Goal: Communication & Community: Participate in discussion

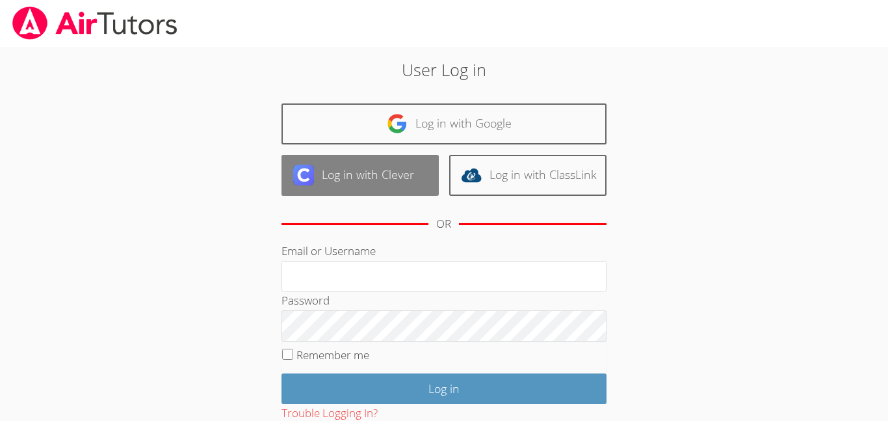
click at [399, 176] on link "Log in with Clever" at bounding box center [360, 175] width 157 height 41
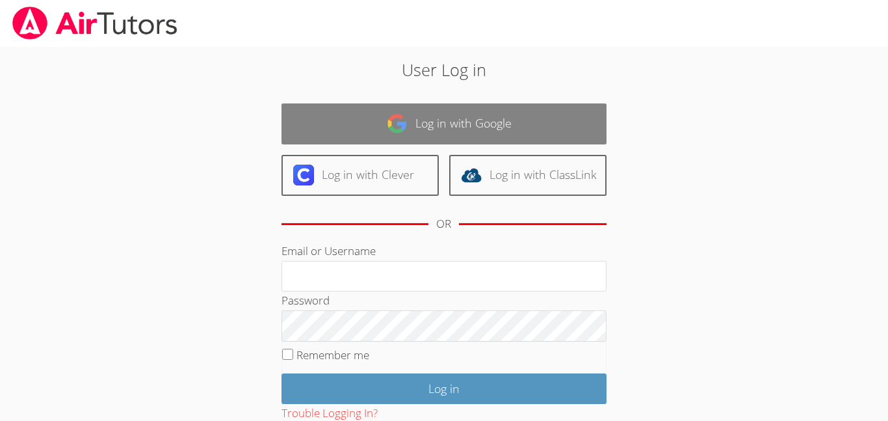
click at [532, 137] on link "Log in with Google" at bounding box center [444, 123] width 325 height 41
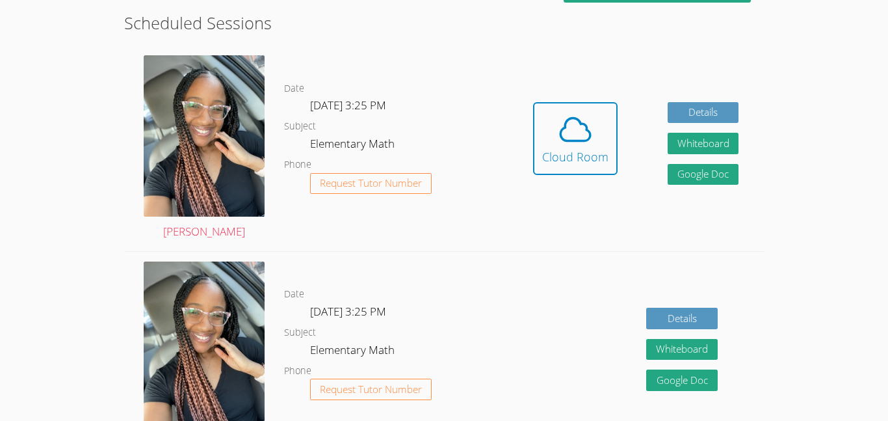
scroll to position [360, 0]
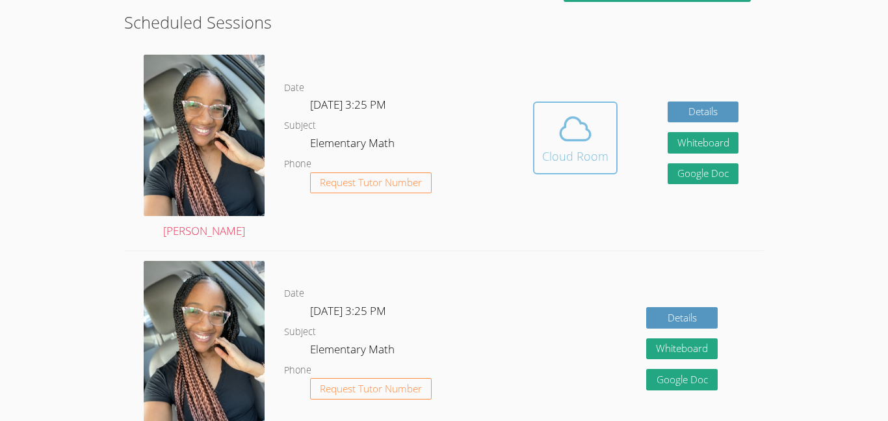
click at [570, 152] on div "Cloud Room" at bounding box center [575, 156] width 66 height 18
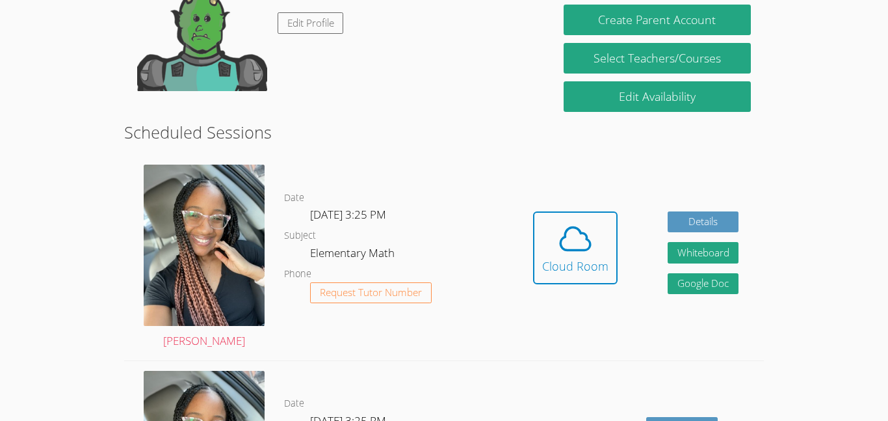
scroll to position [246, 0]
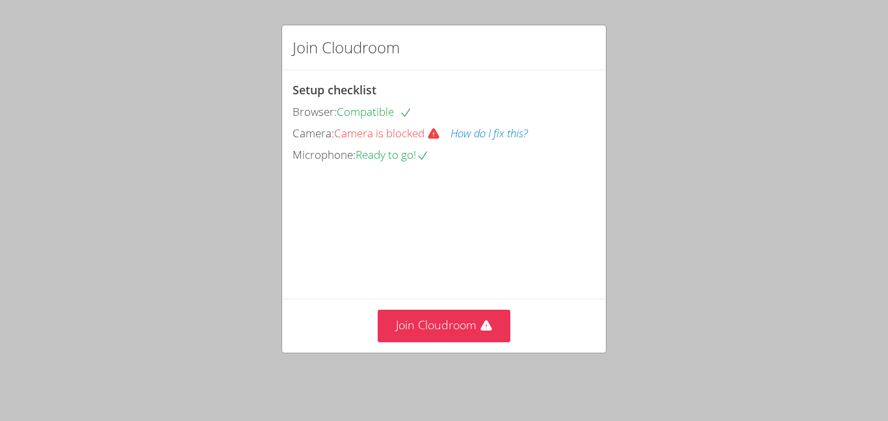
click at [451, 140] on div "Camera: Camera is blocked How do I fix this?" at bounding box center [444, 133] width 303 height 19
click at [501, 131] on button "How do I fix this?" at bounding box center [489, 133] width 77 height 19
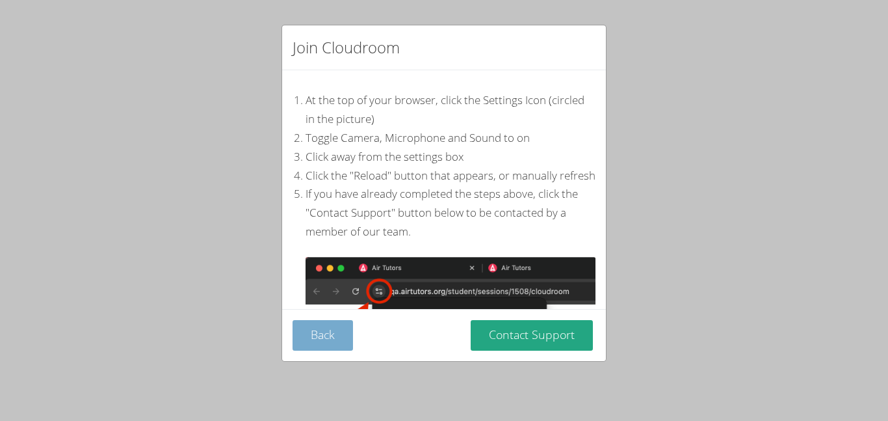
click at [323, 340] on button "Back" at bounding box center [323, 335] width 60 height 31
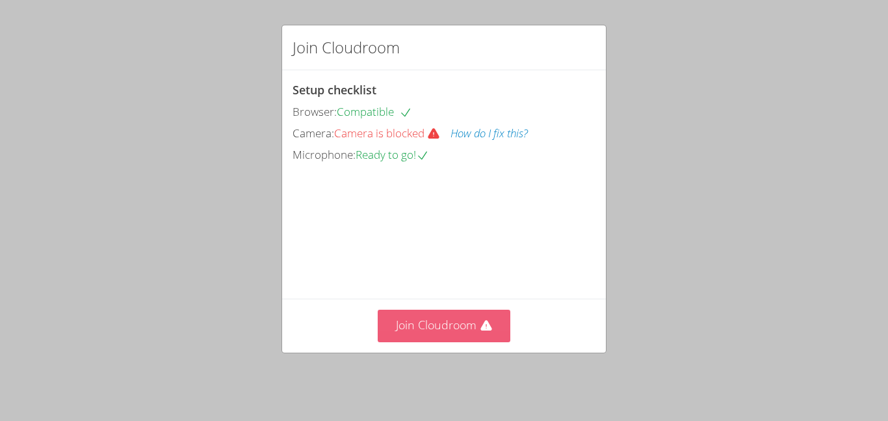
click at [468, 332] on button "Join Cloudroom" at bounding box center [444, 326] width 133 height 32
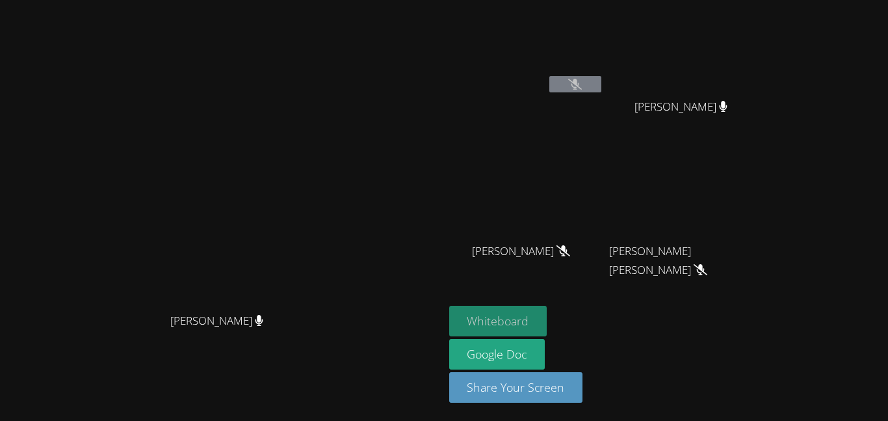
click at [548, 310] on button "Whiteboard" at bounding box center [498, 321] width 98 height 31
click at [582, 89] on icon at bounding box center [575, 84] width 14 height 11
click at [582, 85] on icon at bounding box center [575, 84] width 14 height 11
click at [602, 86] on button at bounding box center [575, 84] width 52 height 16
click at [602, 76] on button at bounding box center [575, 84] width 52 height 16
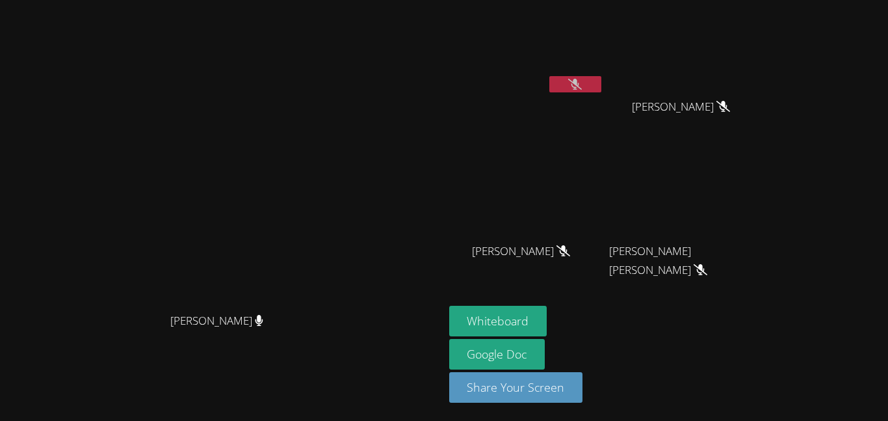
click at [582, 88] on icon at bounding box center [575, 84] width 14 height 11
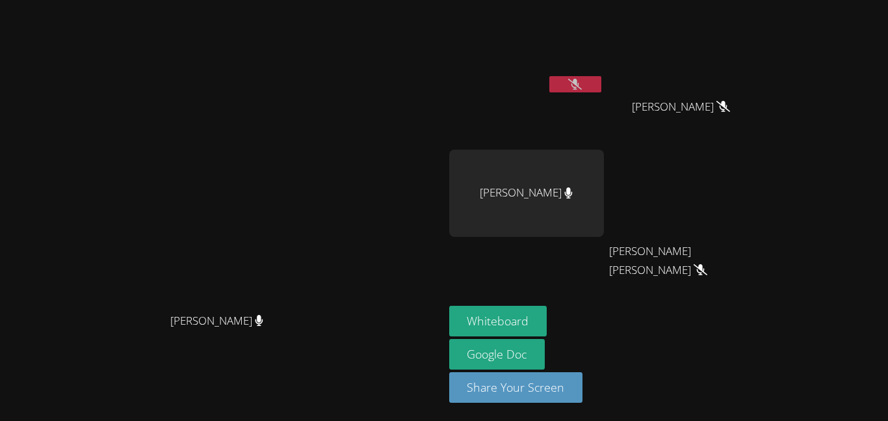
click at [602, 76] on button at bounding box center [575, 84] width 52 height 16
click at [602, 85] on button at bounding box center [575, 84] width 52 height 16
click at [582, 79] on icon at bounding box center [575, 84] width 14 height 11
click at [602, 89] on button at bounding box center [575, 84] width 52 height 16
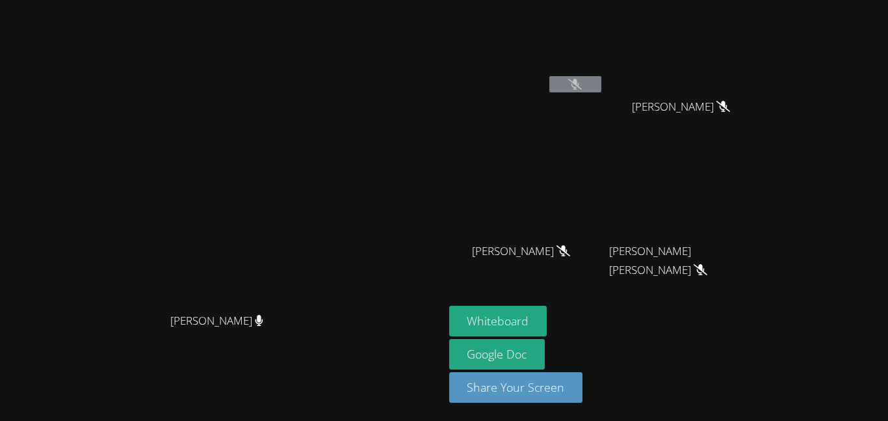
click at [602, 77] on button at bounding box center [575, 84] width 52 height 16
click at [602, 85] on button at bounding box center [575, 84] width 52 height 16
click at [602, 86] on button at bounding box center [575, 84] width 52 height 16
click at [602, 82] on button at bounding box center [575, 84] width 52 height 16
click at [582, 86] on icon at bounding box center [575, 84] width 14 height 11
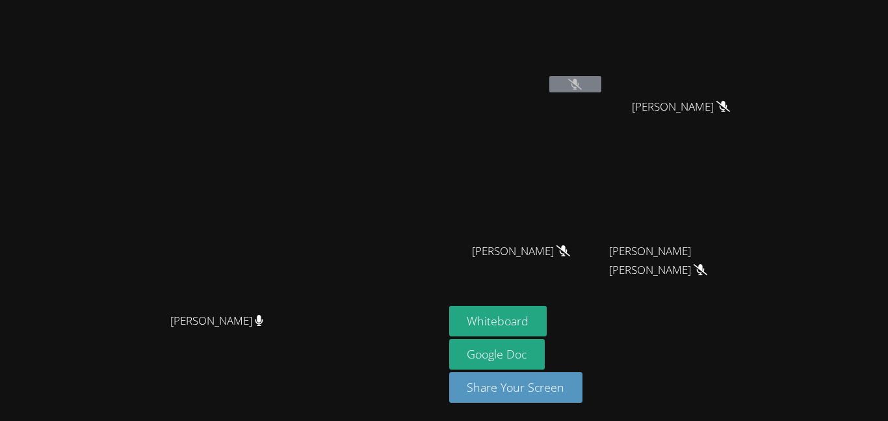
click at [602, 90] on button at bounding box center [575, 84] width 52 height 16
click at [582, 81] on icon at bounding box center [575, 84] width 14 height 11
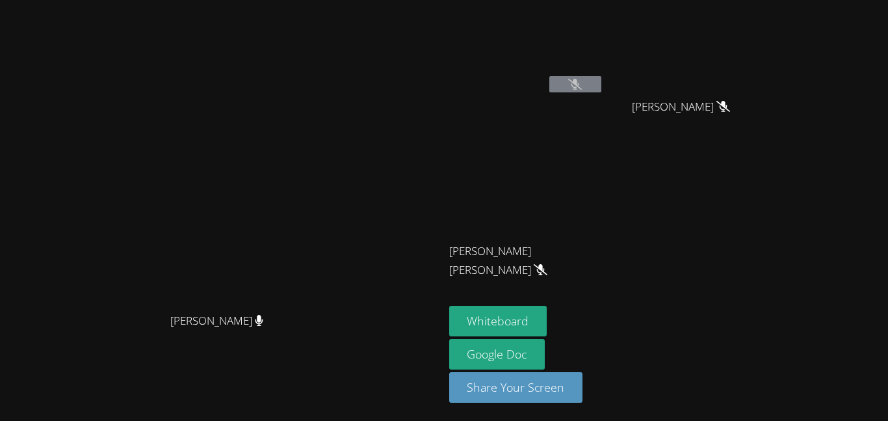
click at [239, 148] on video at bounding box center [221, 184] width 195 height 244
click at [604, 73] on video at bounding box center [526, 48] width 155 height 87
click at [602, 76] on button at bounding box center [575, 84] width 52 height 16
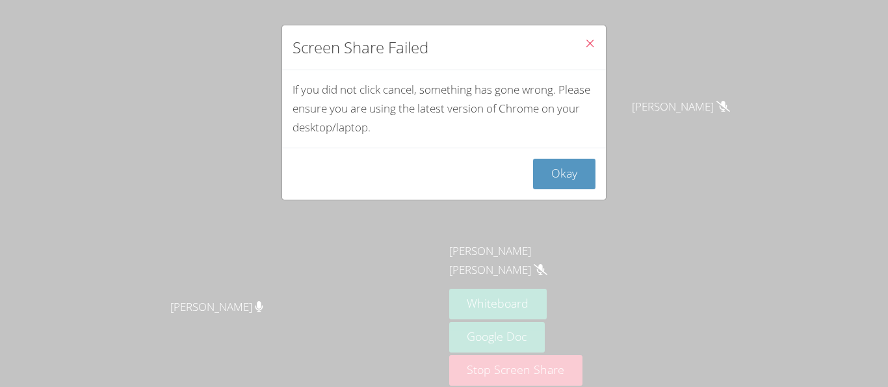
click at [551, 309] on div "Screen Share Failed If you did not click cancel, something has gone wrong. Plea…" at bounding box center [444, 193] width 888 height 387
click at [579, 174] on button "Okay" at bounding box center [564, 174] width 62 height 31
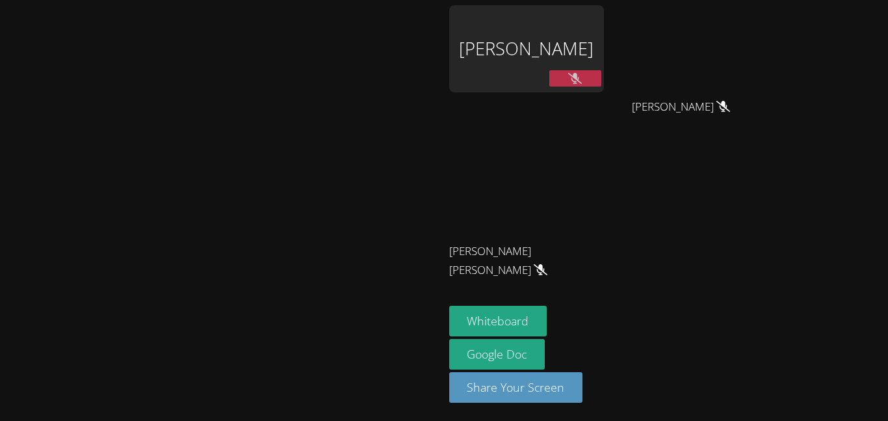
click at [602, 81] on button at bounding box center [575, 78] width 52 height 16
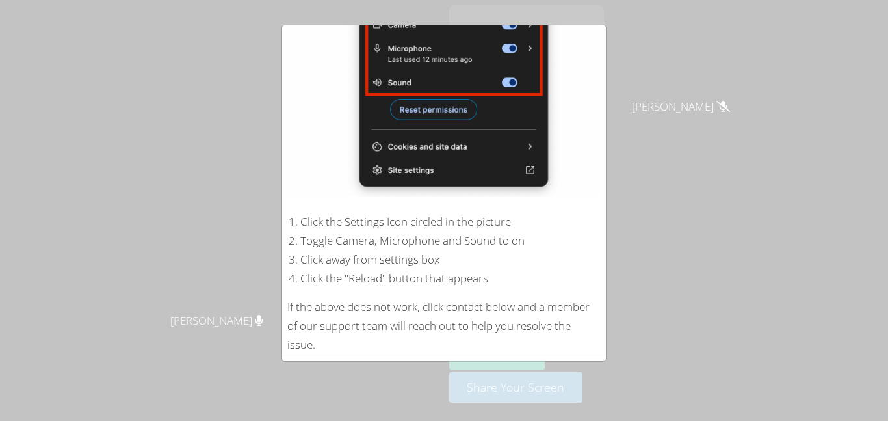
scroll to position [251, 0]
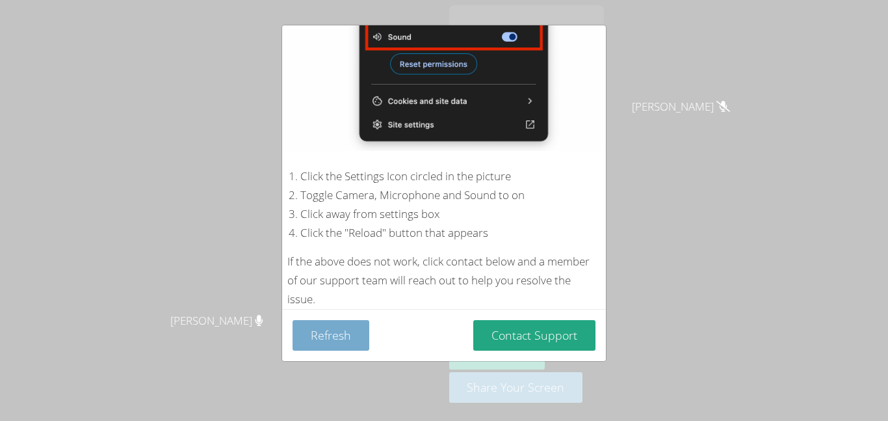
click at [343, 332] on button "Refresh" at bounding box center [331, 335] width 77 height 31
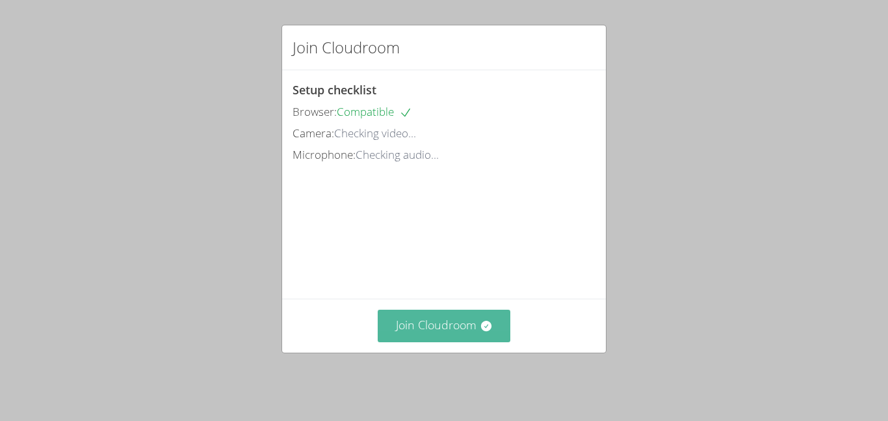
click at [480, 332] on icon at bounding box center [486, 325] width 13 height 13
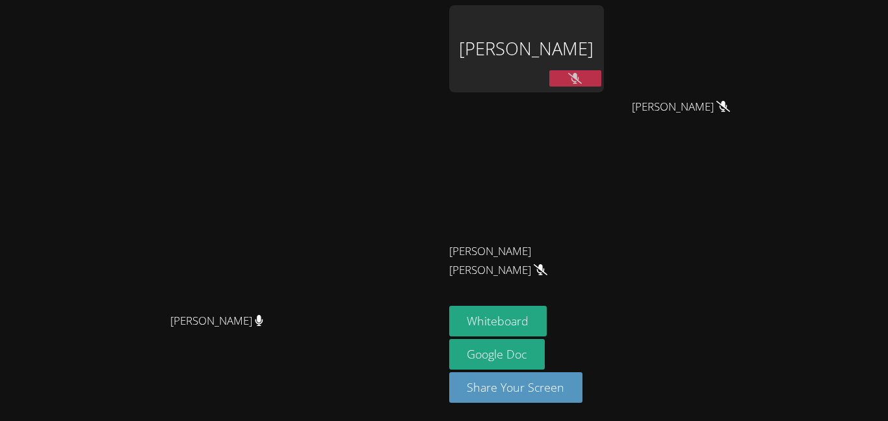
click at [492, 74] on div "[PERSON_NAME]" at bounding box center [526, 48] width 155 height 87
click at [602, 81] on button at bounding box center [575, 78] width 52 height 16
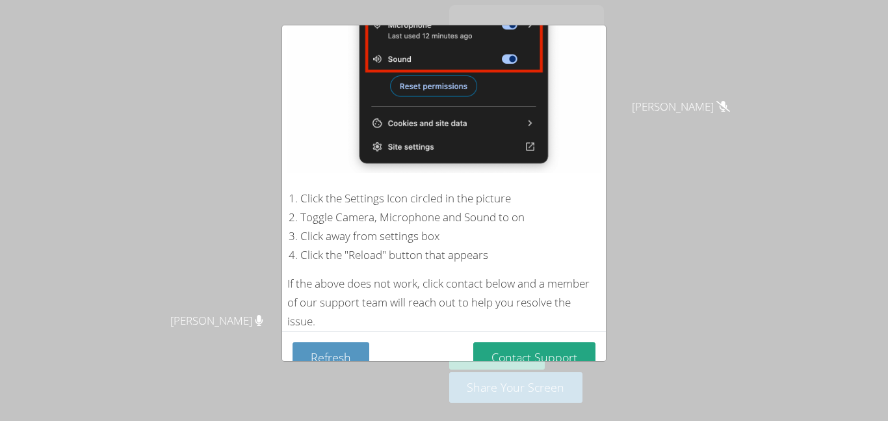
scroll to position [231, 0]
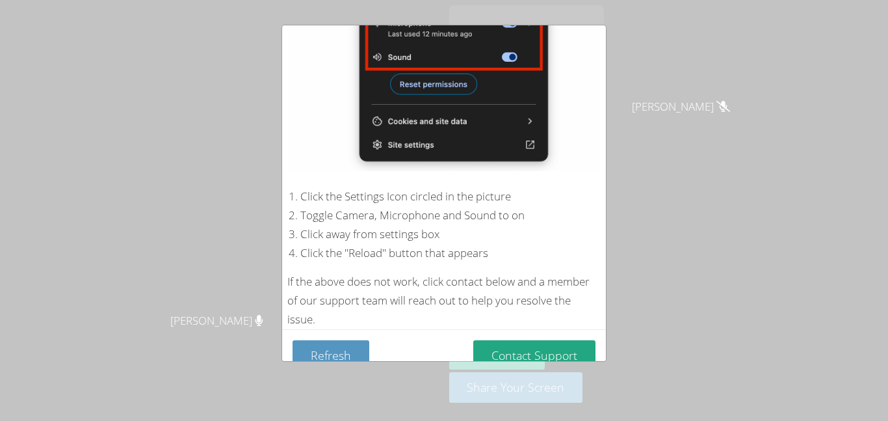
click at [553, 364] on div "Device Permissions Required Camera is blocked . Please follow these steps to un…" at bounding box center [444, 210] width 888 height 421
click at [571, 351] on button "Contact Support" at bounding box center [534, 355] width 122 height 31
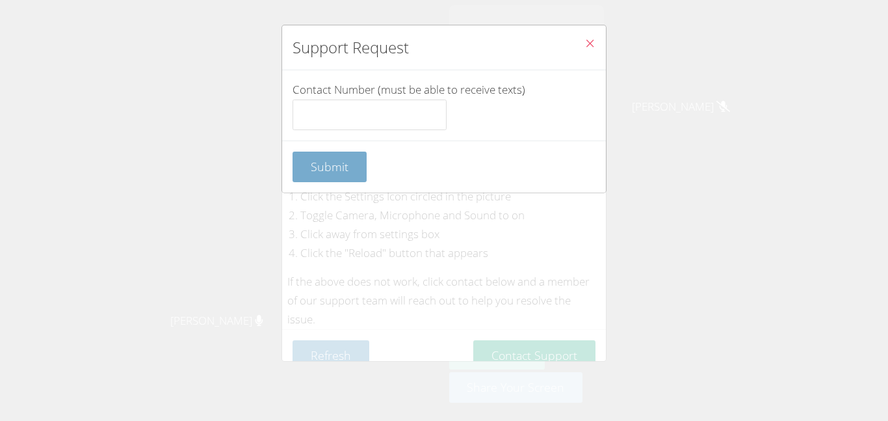
click at [317, 170] on span "Submit" at bounding box center [330, 167] width 38 height 16
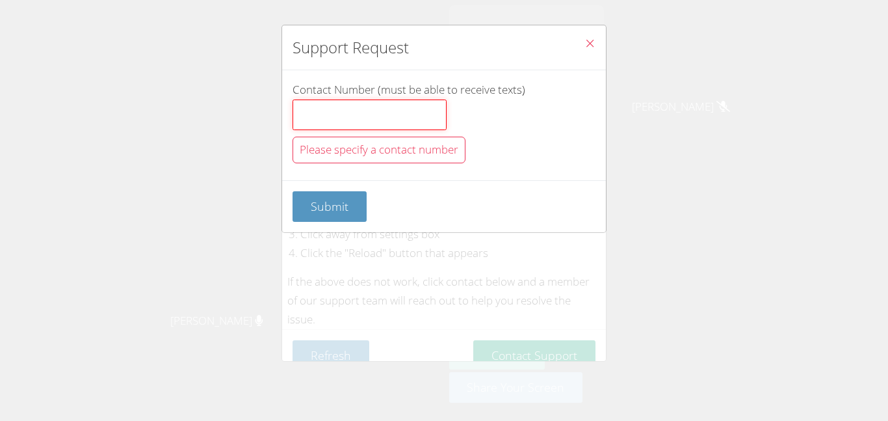
click at [419, 118] on input "Contact Number (must be able to receive texts)" at bounding box center [370, 114] width 154 height 31
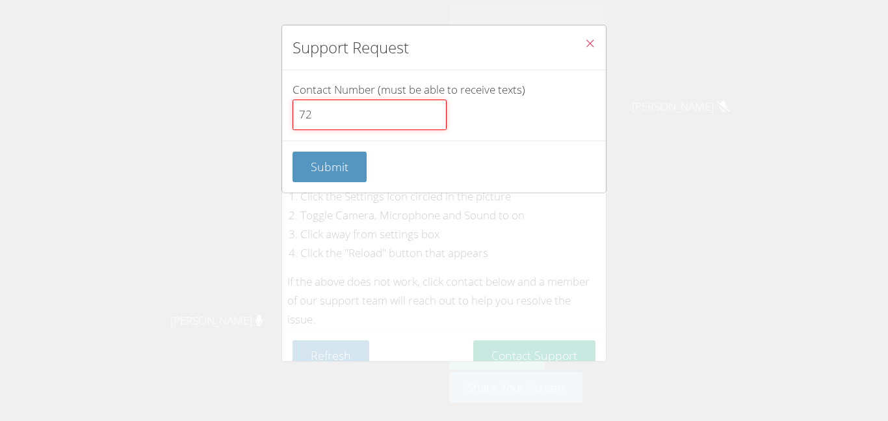
type input "7"
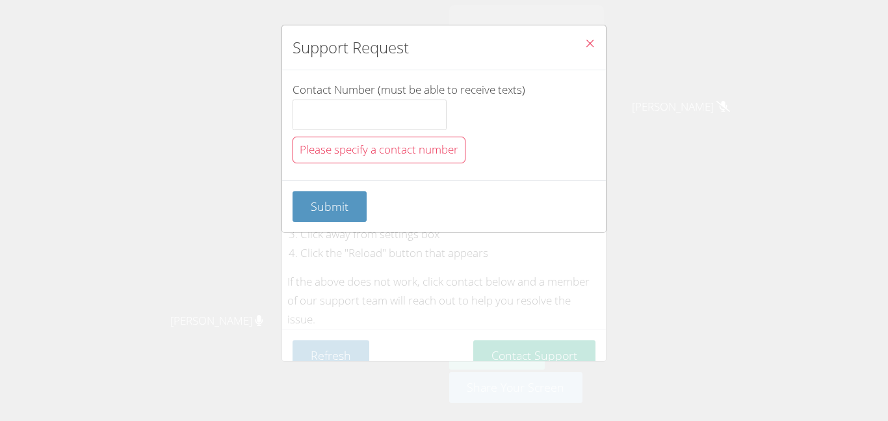
click at [578, 60] on button "Close" at bounding box center [590, 45] width 32 height 40
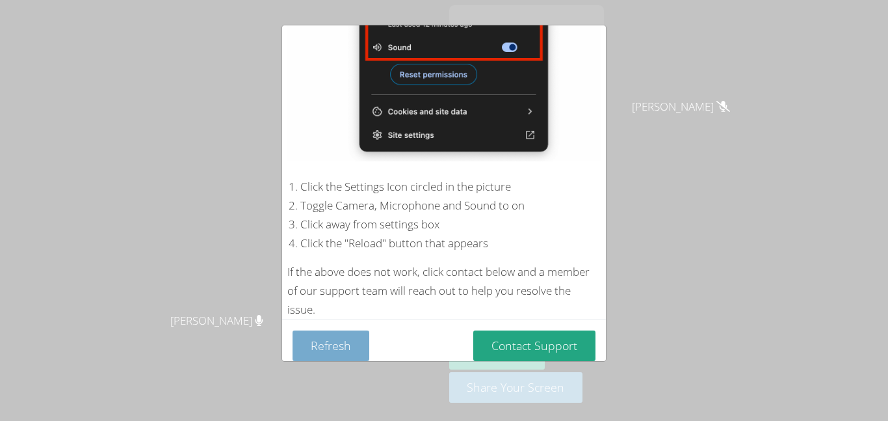
click at [351, 339] on button "Refresh" at bounding box center [331, 345] width 77 height 31
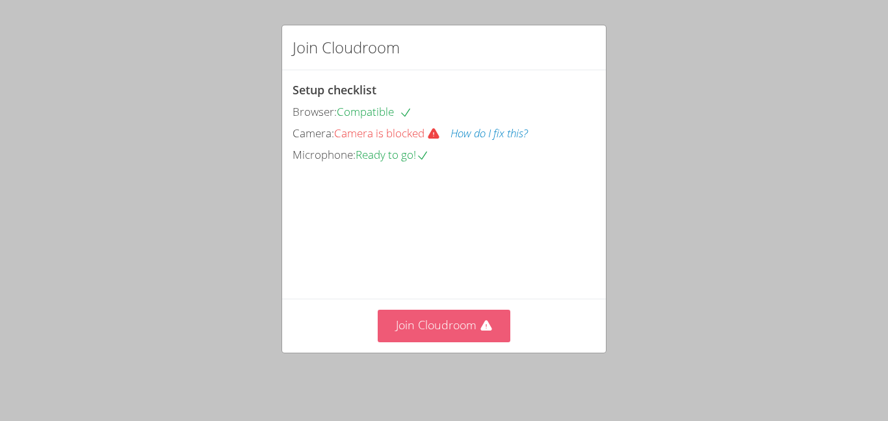
click at [471, 326] on button "Join Cloudroom" at bounding box center [444, 326] width 133 height 32
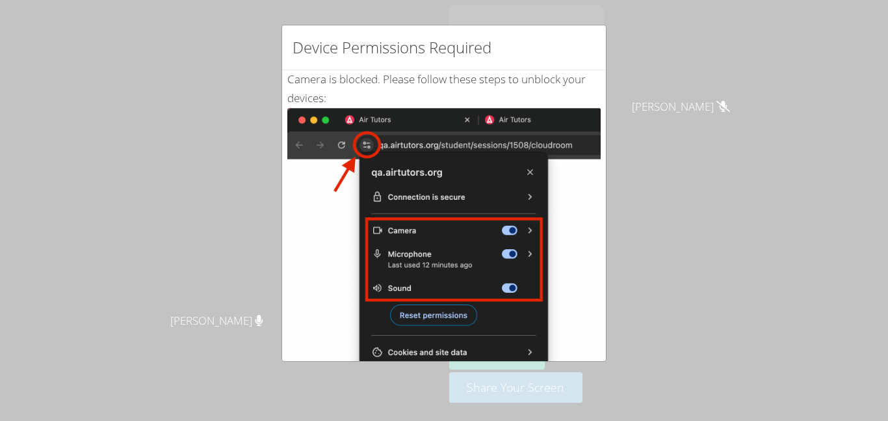
click at [696, 237] on div "Device Permissions Required Camera is blocked . Please follow these steps to un…" at bounding box center [444, 210] width 888 height 421
click at [534, 16] on div "Device Permissions Required Camera is blocked . Please follow these steps to un…" at bounding box center [444, 210] width 888 height 421
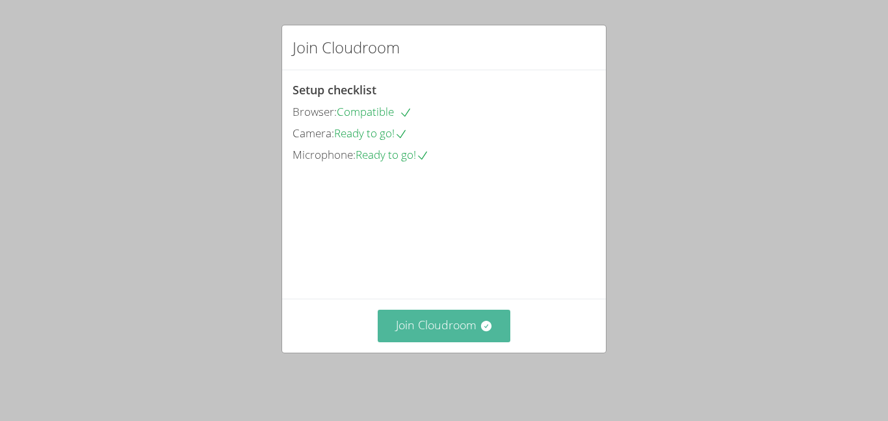
click at [471, 329] on button "Join Cloudroom" at bounding box center [444, 326] width 133 height 32
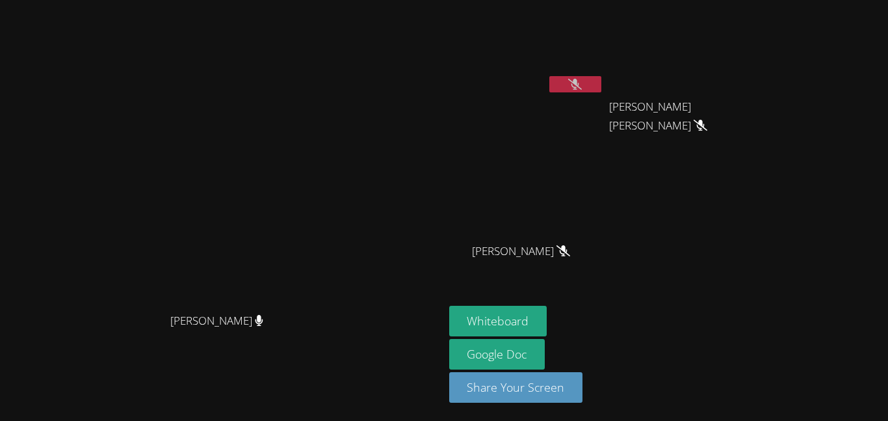
click at [582, 86] on icon at bounding box center [575, 84] width 14 height 11
click at [602, 91] on button at bounding box center [575, 84] width 52 height 16
click at [602, 90] on button at bounding box center [575, 84] width 52 height 16
click at [602, 82] on button at bounding box center [575, 84] width 52 height 16
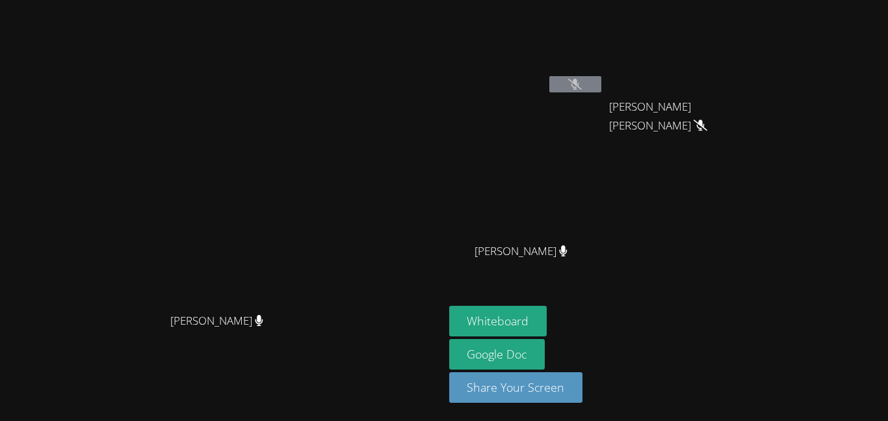
click at [602, 82] on button at bounding box center [575, 84] width 52 height 16
drag, startPoint x: 713, startPoint y: 82, endPoint x: 733, endPoint y: 334, distance: 253.1
click at [733, 334] on aside "Sophia Interiano Argueta Jo Ann Tobor Jo Ann Tobor Loveina Flores Loveina Flore…" at bounding box center [606, 210] width 325 height 421
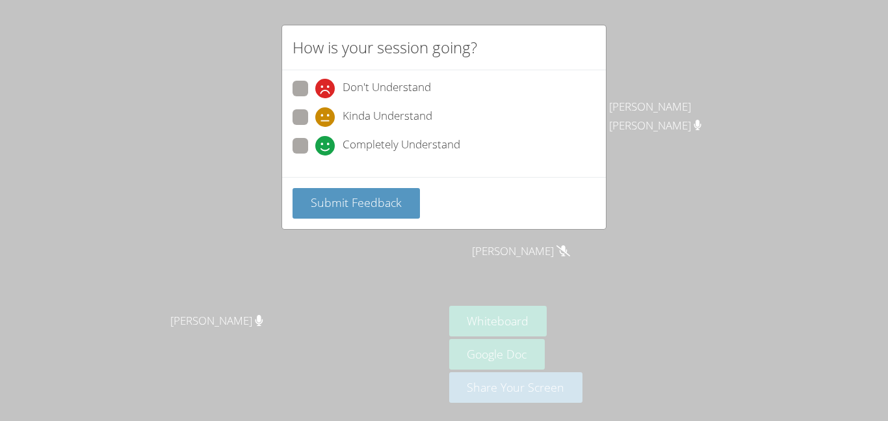
click at [315, 155] on span at bounding box center [315, 155] width 0 height 0
click at [315, 146] on input "Completely Understand" at bounding box center [320, 143] width 11 height 11
radio input "true"
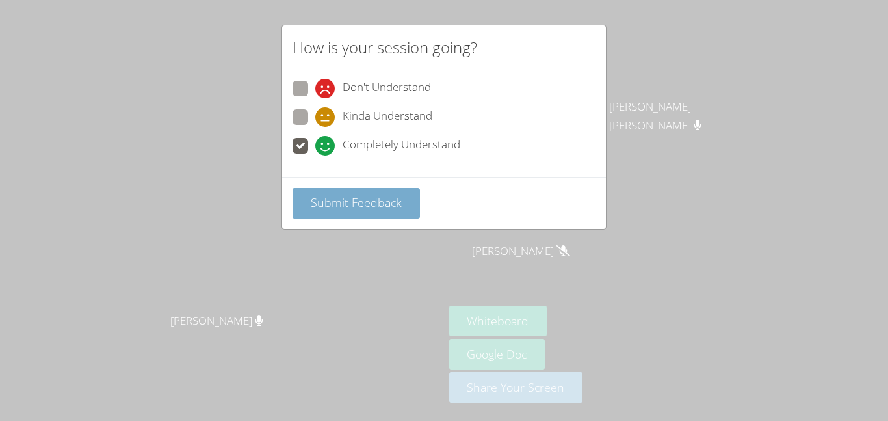
click at [360, 213] on button "Submit Feedback" at bounding box center [356, 203] width 127 height 31
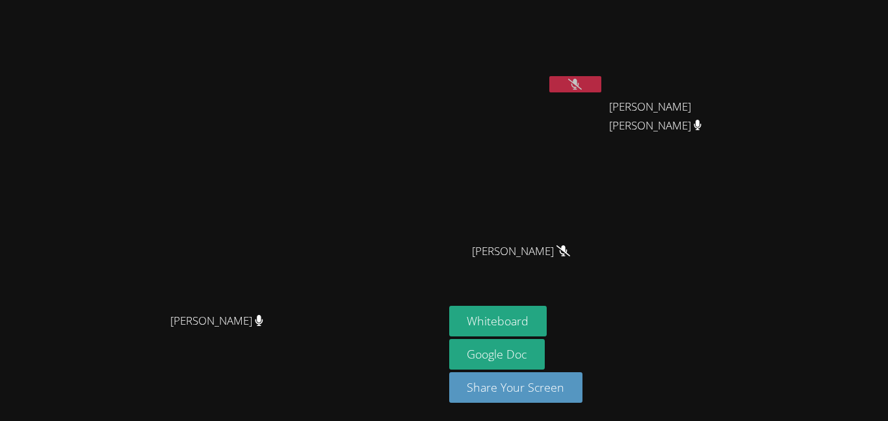
click at [602, 83] on button at bounding box center [575, 84] width 52 height 16
click at [602, 90] on button at bounding box center [575, 84] width 52 height 16
click at [602, 81] on button at bounding box center [575, 84] width 52 height 16
click at [582, 85] on icon at bounding box center [575, 84] width 14 height 11
